Goal: Information Seeking & Learning: Learn about a topic

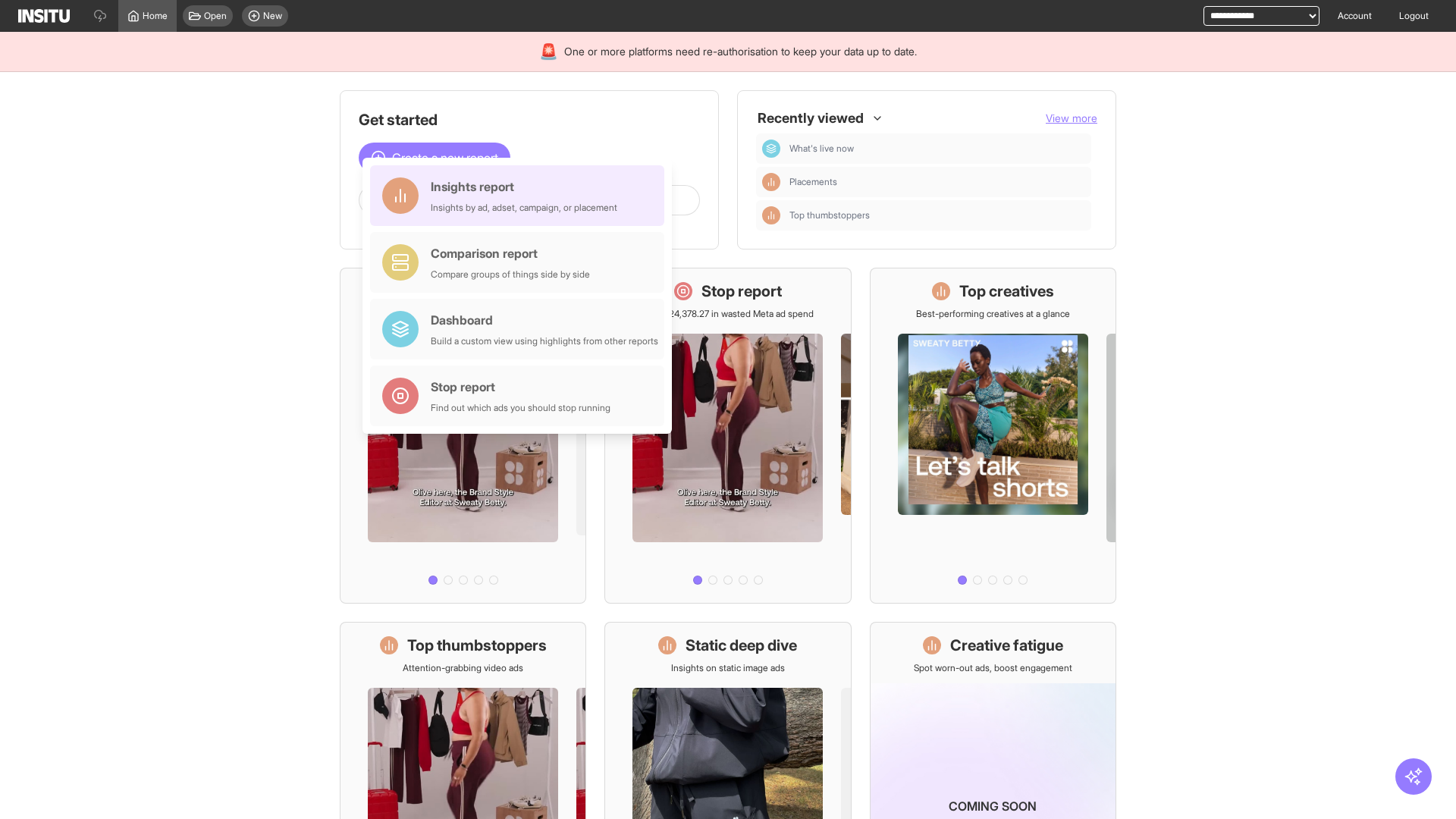
click at [521, 195] on div "Insights report Insights by ad, adset, campaign, or placement" at bounding box center [523, 196] width 186 height 37
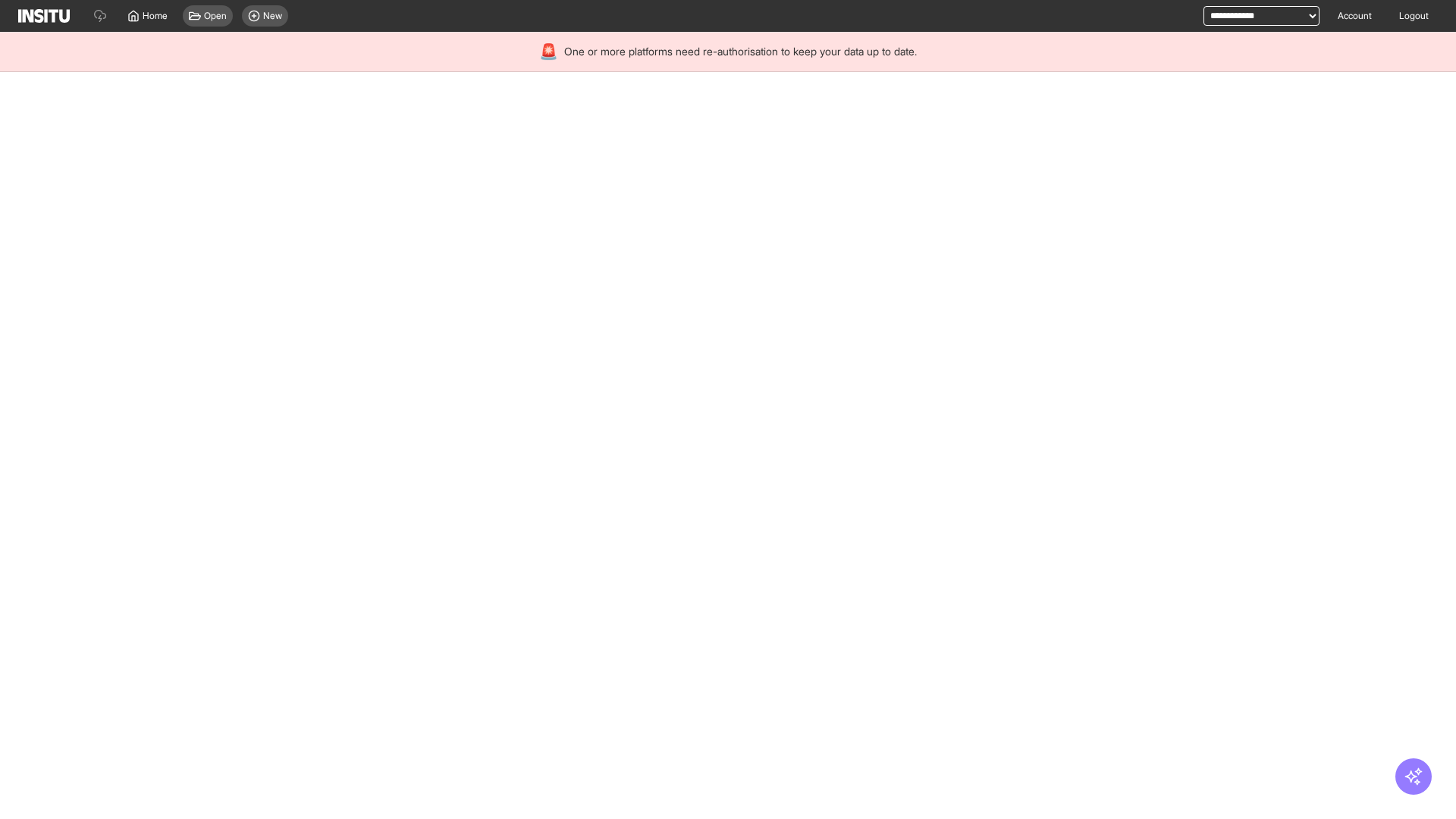
select select "**"
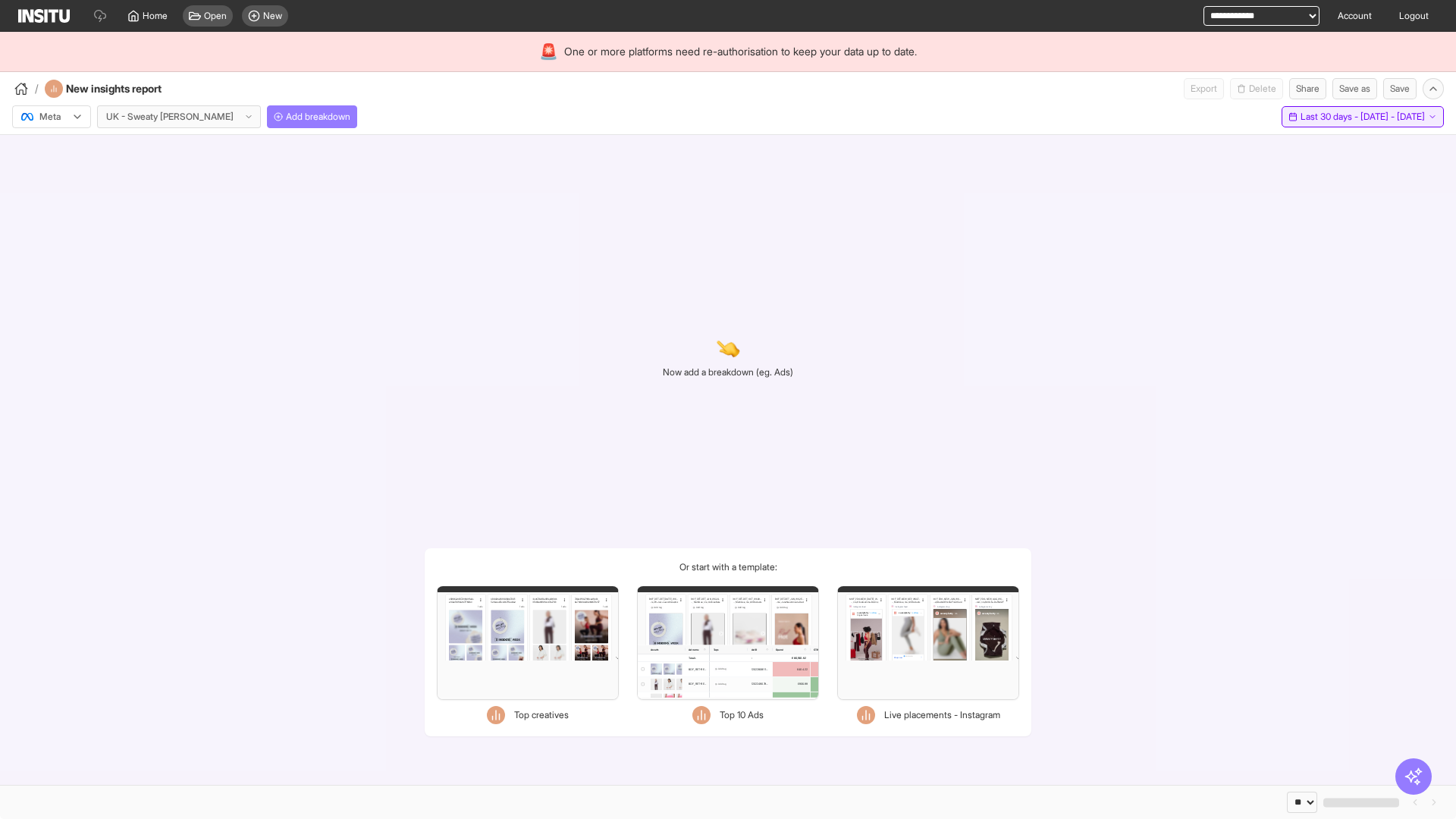
click at [1328, 117] on span "Last 30 days - [DATE] - [DATE]" at bounding box center [1362, 117] width 124 height 12
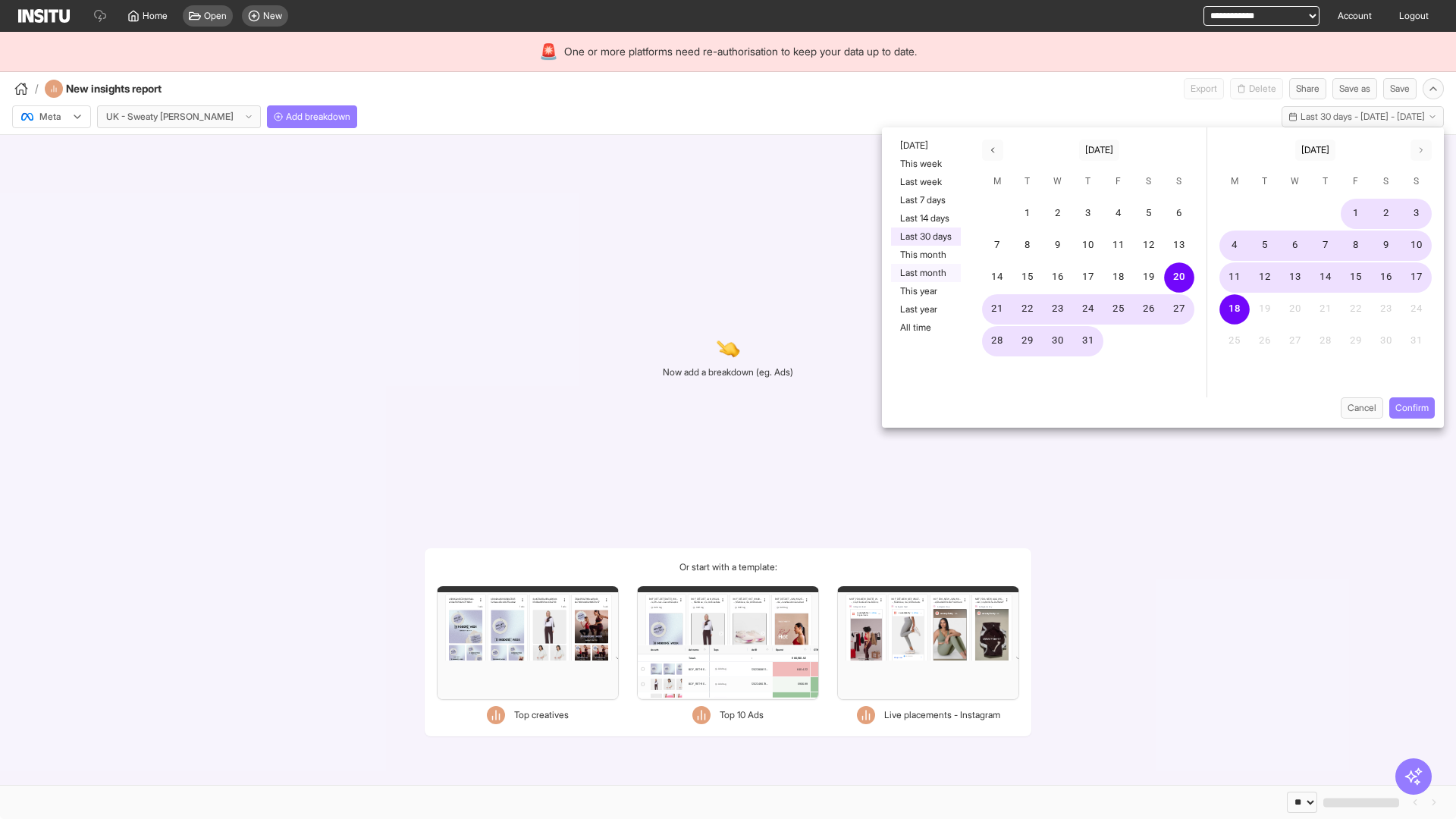
click at [924, 273] on button "Last month" at bounding box center [926, 273] width 69 height 18
